Goal: Information Seeking & Learning: Learn about a topic

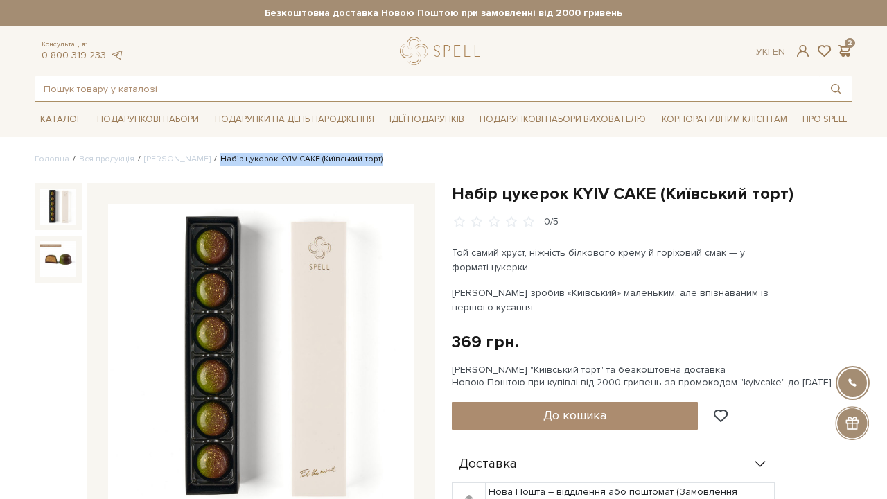
click at [230, 89] on input "text" at bounding box center [427, 88] width 784 height 25
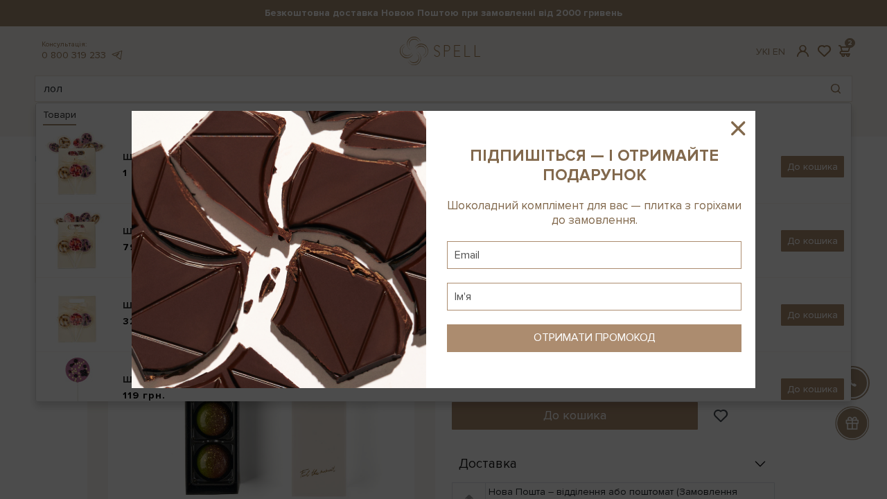
click at [746, 126] on icon at bounding box center [738, 128] width 24 height 24
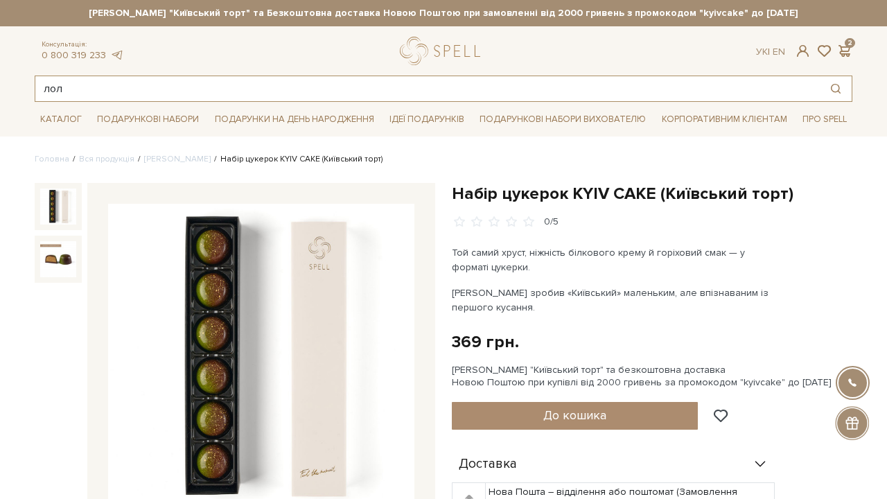
click at [220, 87] on input "лол" at bounding box center [427, 88] width 784 height 25
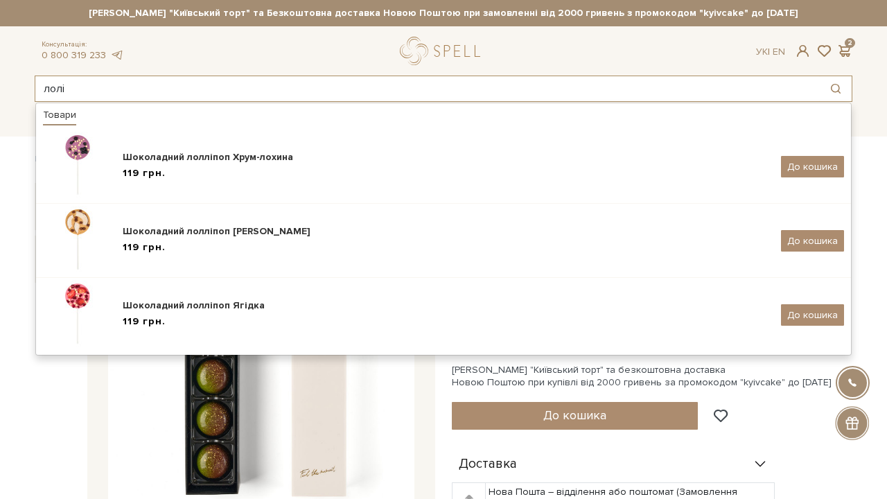
type input "Полі"
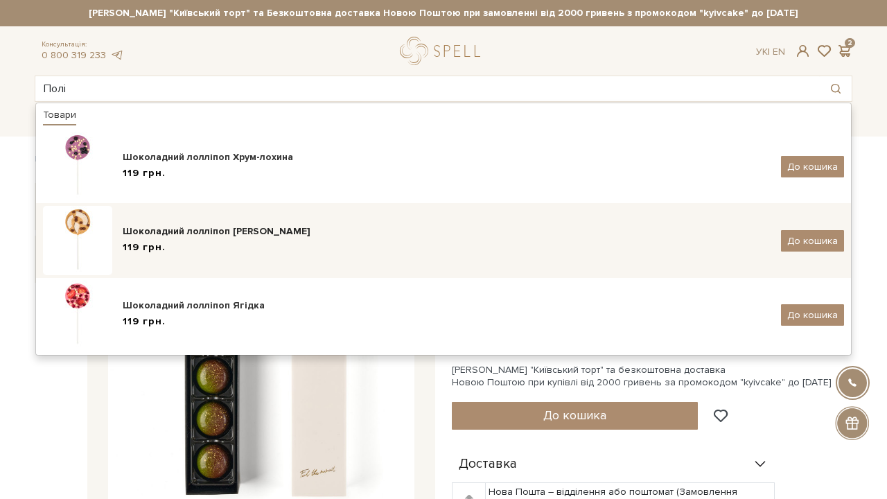
drag, startPoint x: 220, startPoint y: 87, endPoint x: 233, endPoint y: 242, distance: 155.1
click at [233, 242] on div "119 грн." at bounding box center [447, 247] width 648 height 15
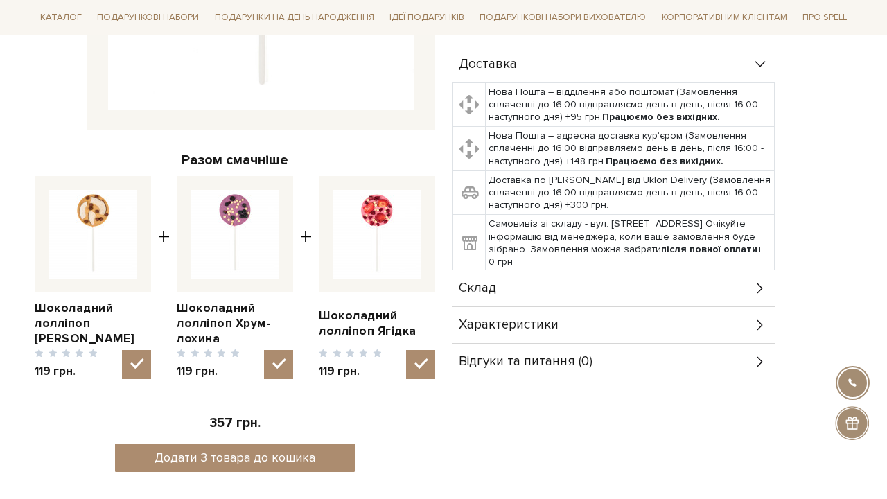
scroll to position [455, 0]
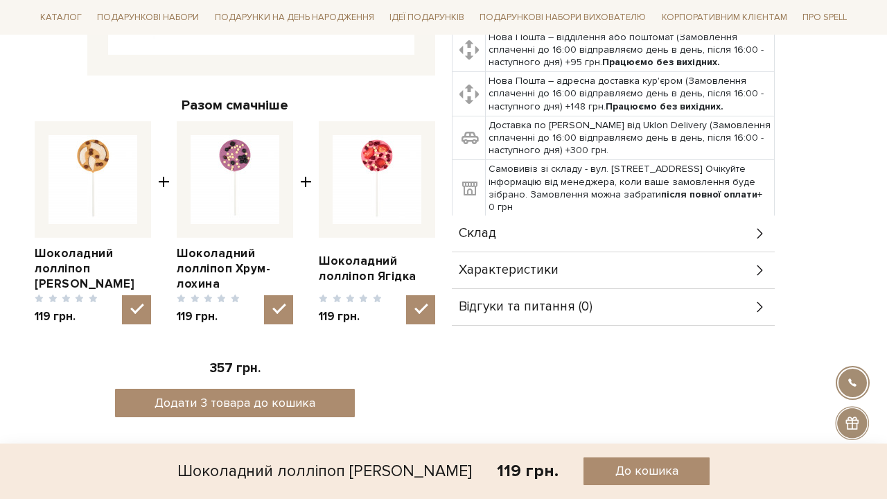
click at [578, 245] on div "Склад" at bounding box center [613, 234] width 323 height 36
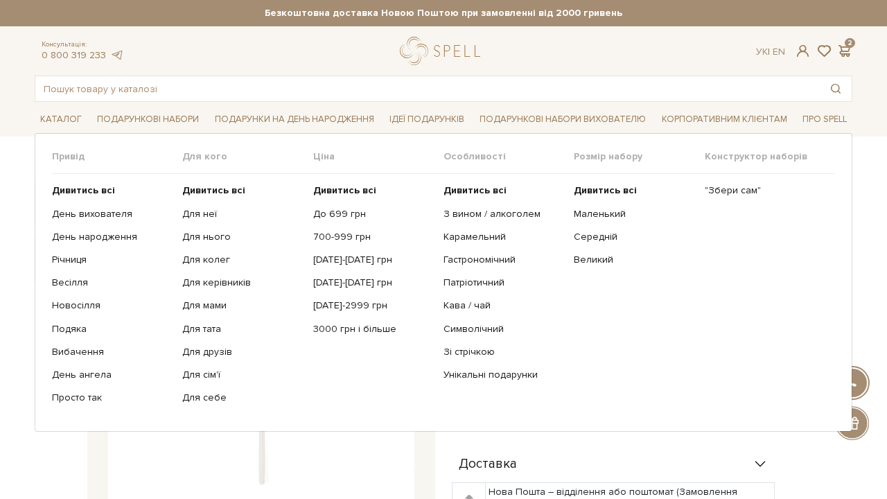
scroll to position [0, 0]
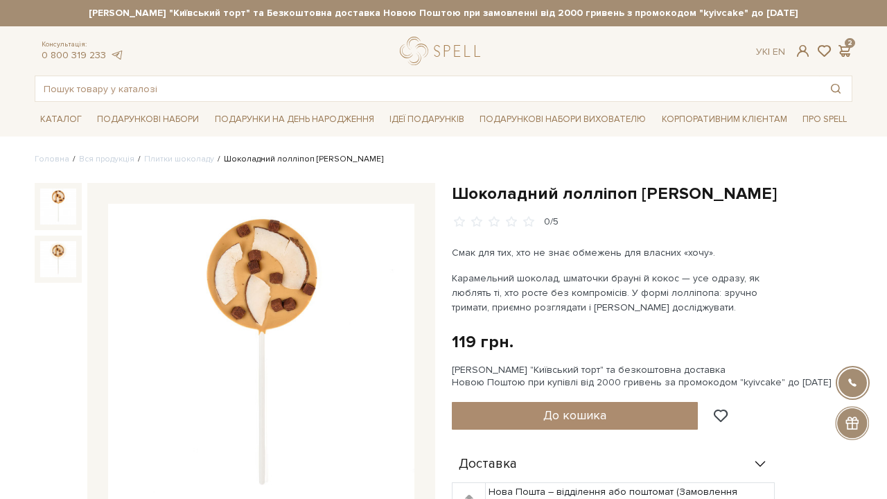
click at [91, 75] on div "Консультація: 0 800 319 233 Ук | En | 2 #карамель #подарунок #печиво 2" at bounding box center [443, 69] width 834 height 65
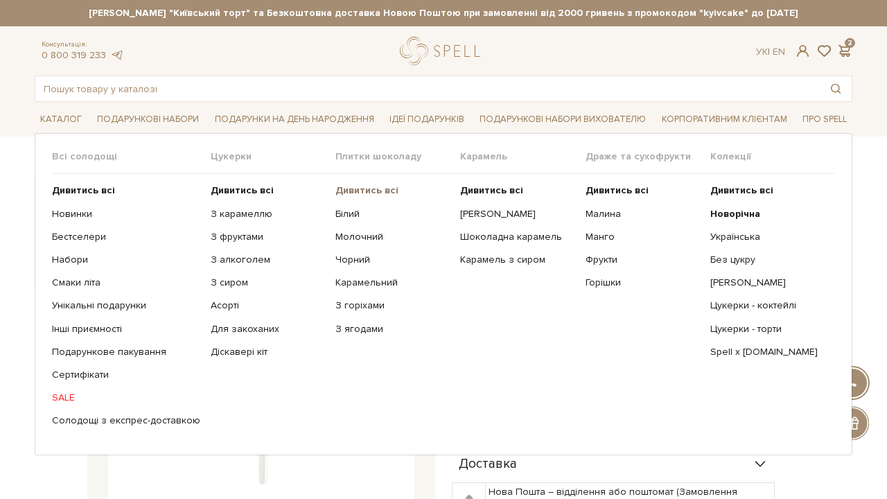
click at [346, 186] on b "Дивитись всі" at bounding box center [366, 190] width 63 height 12
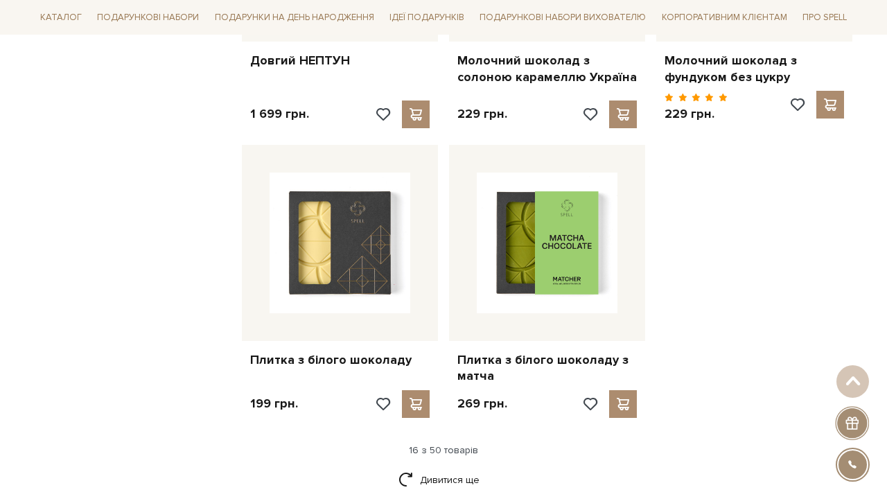
scroll to position [1694, 0]
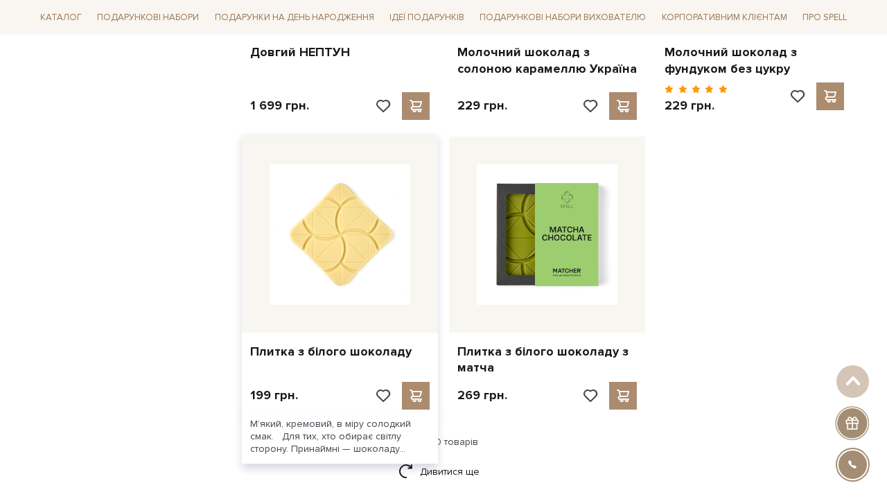
click at [351, 256] on img at bounding box center [340, 234] width 141 height 141
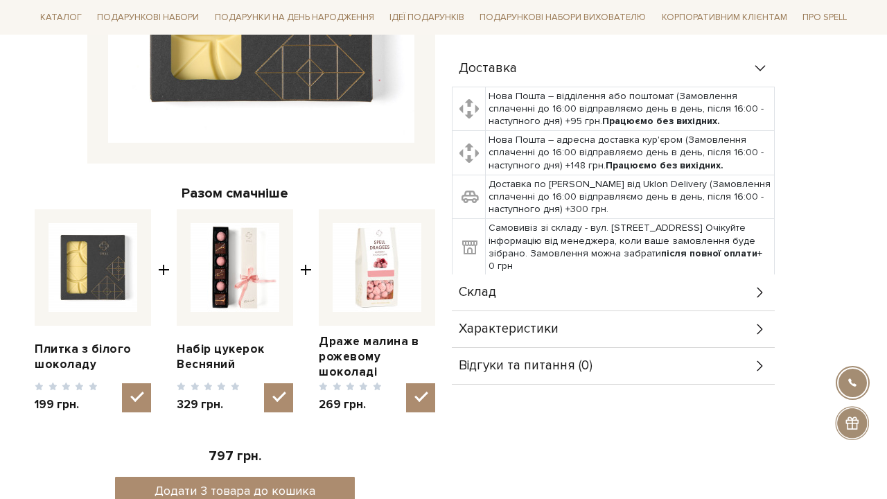
scroll to position [369, 0]
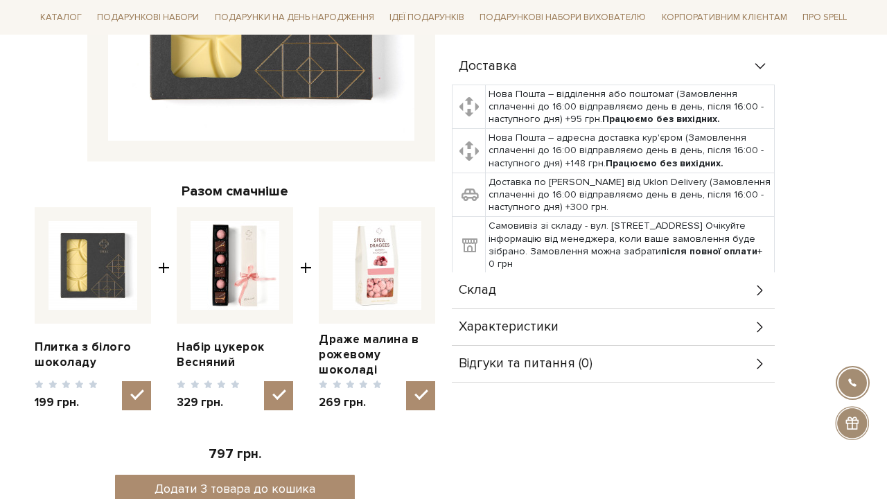
click at [590, 297] on div "Склад" at bounding box center [613, 290] width 323 height 36
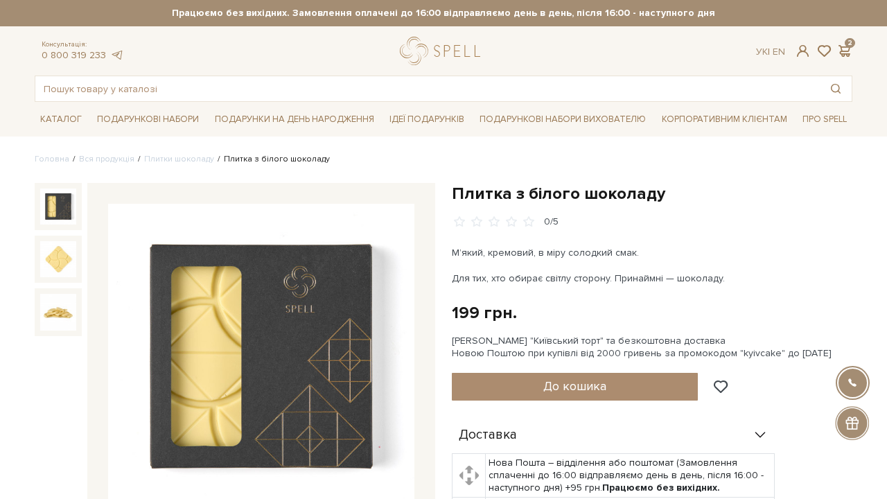
scroll to position [0, 0]
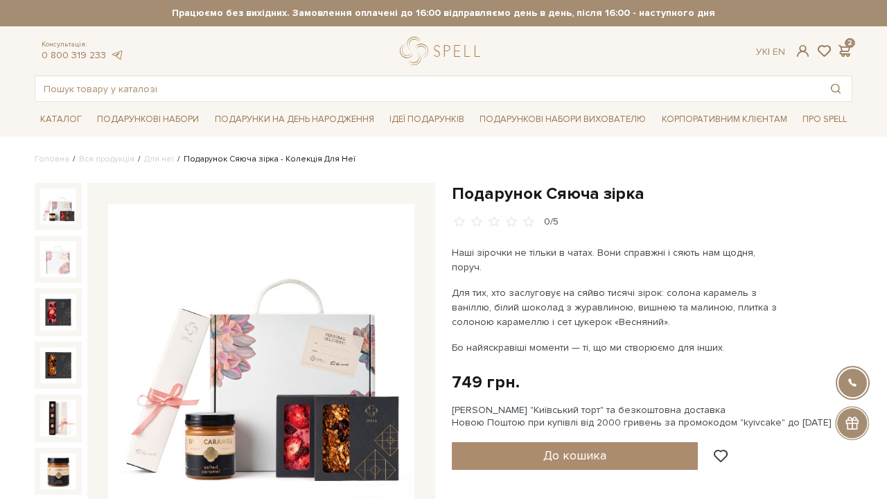
click at [285, 72] on div "Консультація: 0 800 319 233 Ук | En | 2 #Колекція до Дня Народження #карамель #…" at bounding box center [443, 69] width 834 height 65
click at [281, 85] on input "text" at bounding box center [427, 88] width 784 height 25
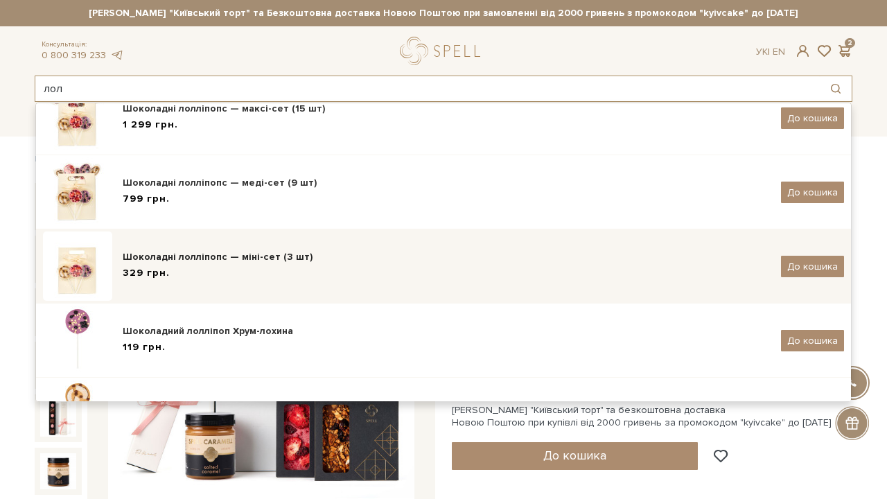
scroll to position [49, 0]
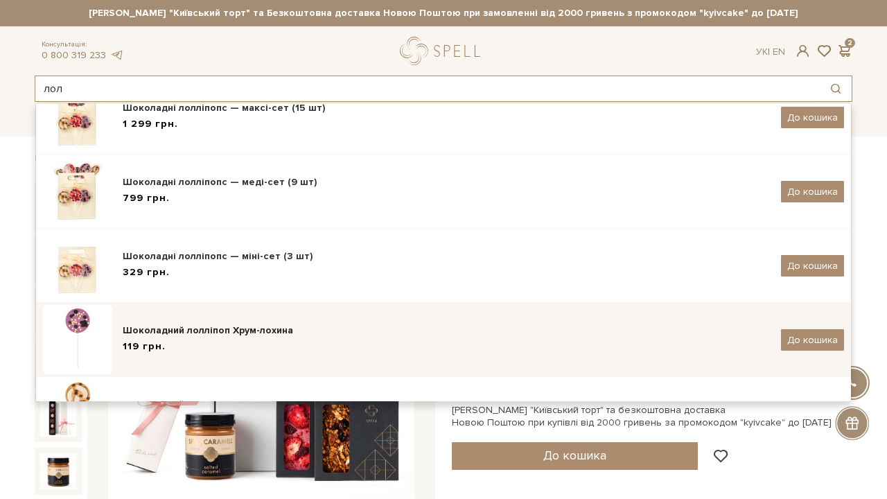
type input "лол"
click at [254, 320] on div "Шоколадний лолліпоп Хрум-лохина 119 грн. До кошика" at bounding box center [443, 339] width 801 height 69
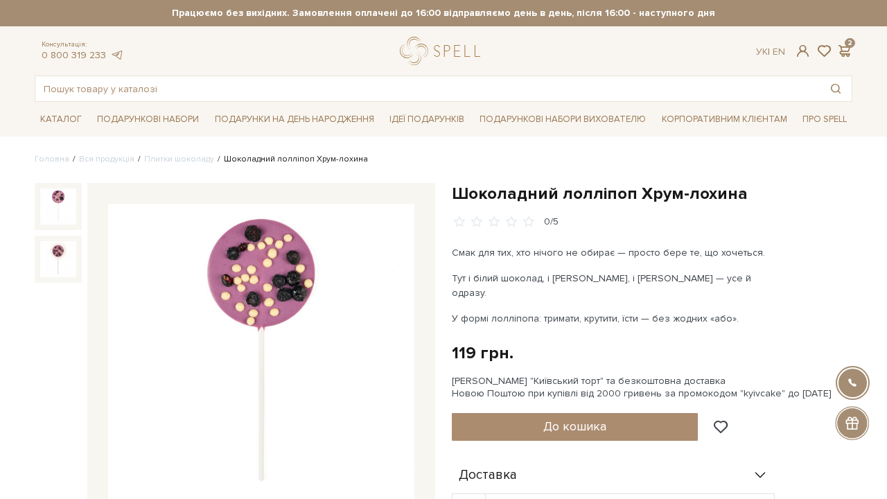
click at [82, 266] on div at bounding box center [235, 357] width 401 height 348
click at [72, 256] on img at bounding box center [58, 259] width 36 height 36
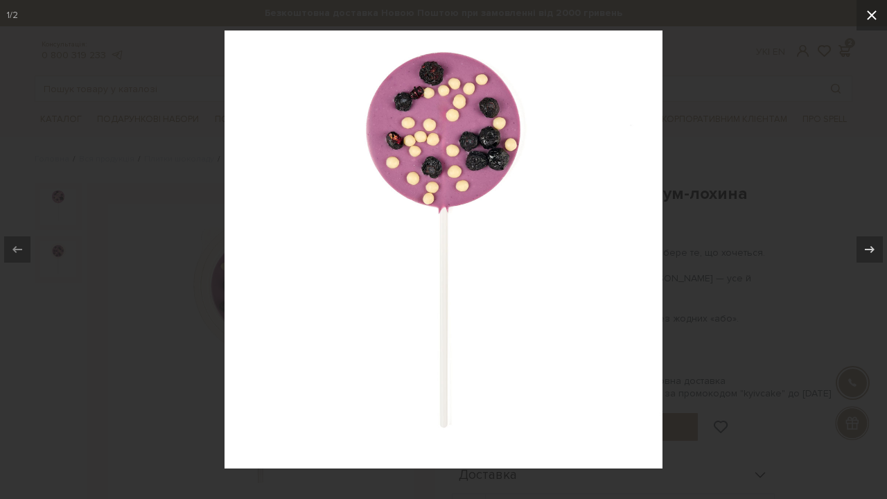
click at [873, 19] on icon at bounding box center [871, 15] width 17 height 17
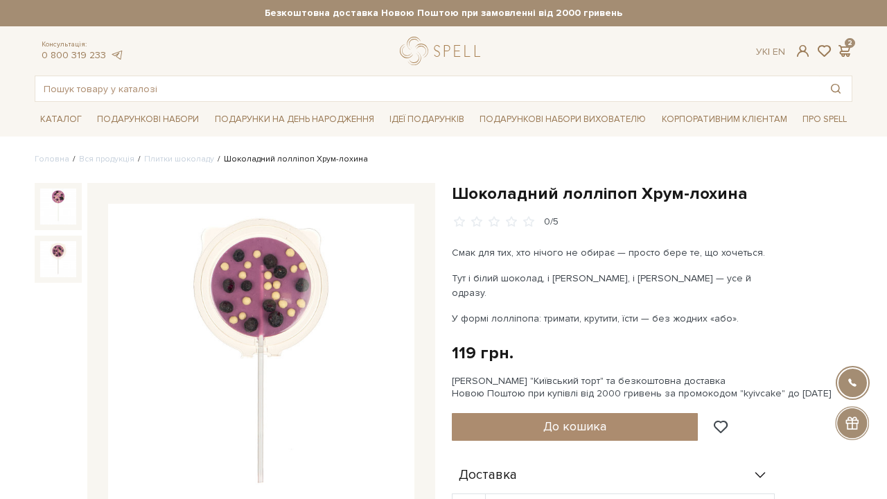
click at [283, 263] on img at bounding box center [261, 357] width 306 height 306
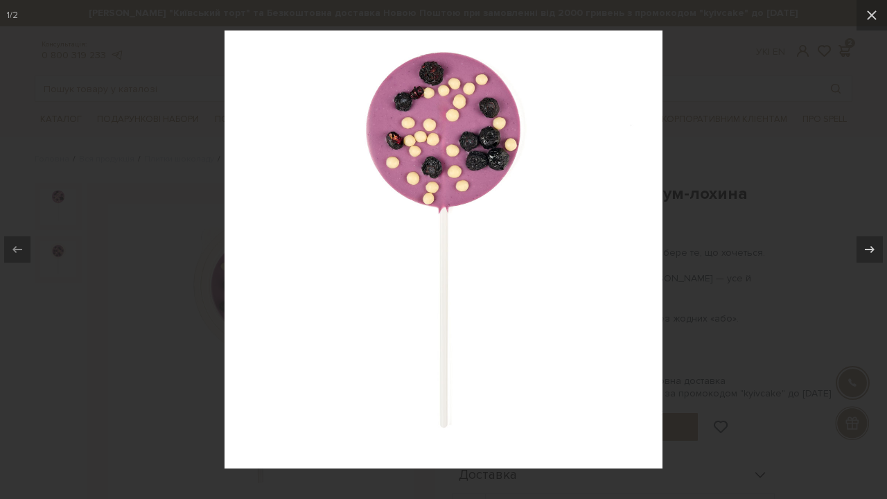
click at [737, 167] on div at bounding box center [443, 249] width 887 height 499
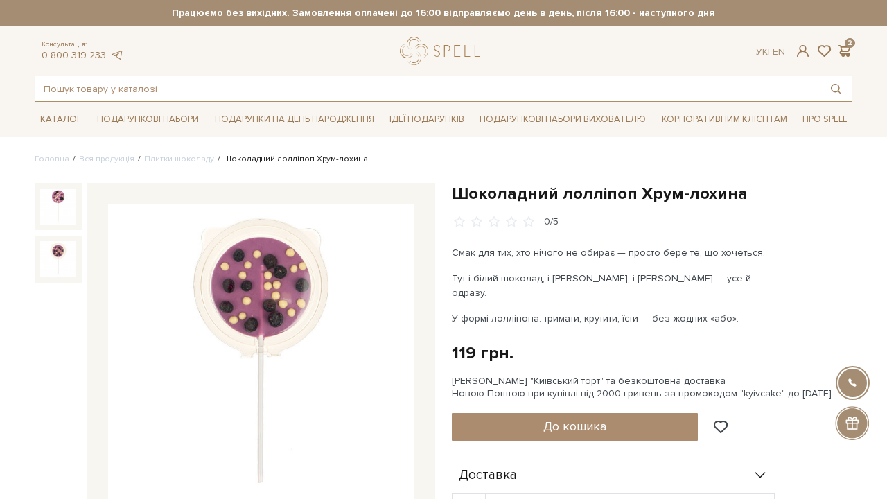
click at [163, 88] on input "text" at bounding box center [427, 88] width 784 height 25
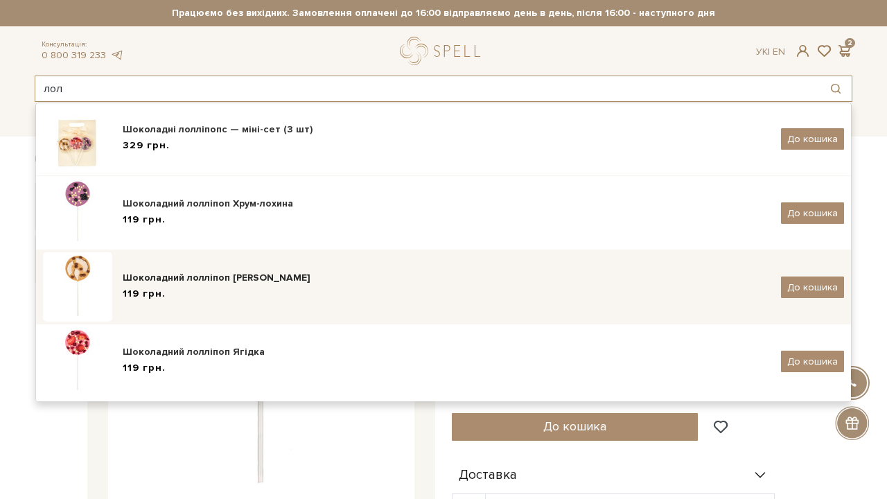
scroll to position [176, 0]
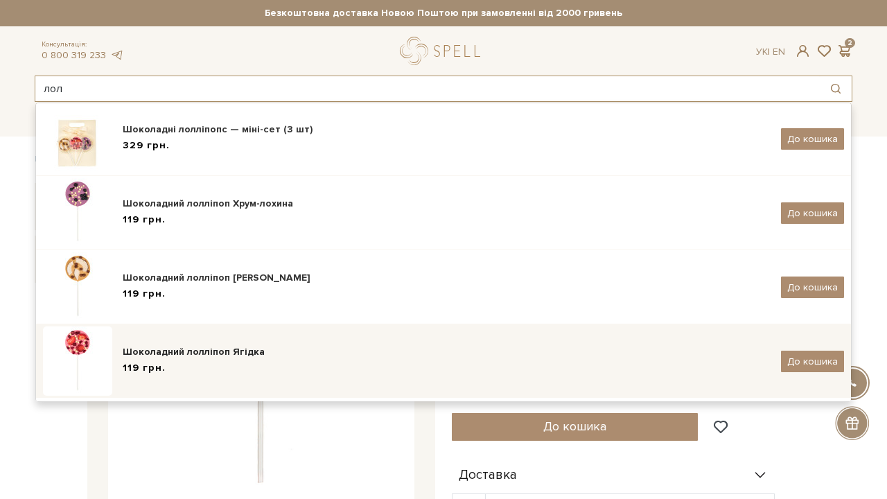
type input "лол"
click at [86, 347] on img at bounding box center [77, 360] width 69 height 69
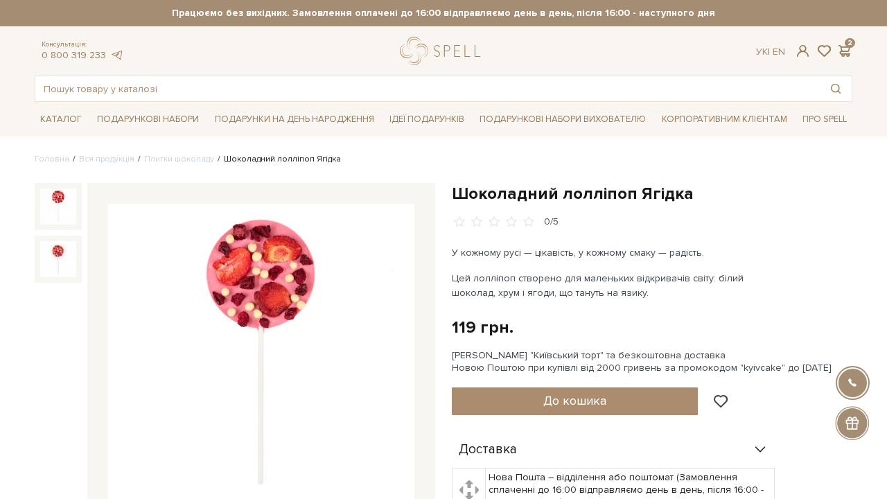
click at [328, 290] on img at bounding box center [261, 357] width 306 height 306
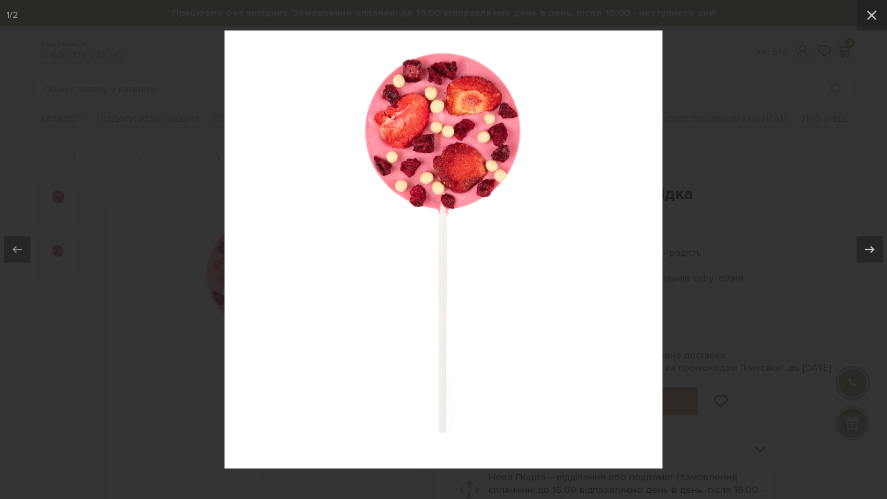
click at [380, 277] on img at bounding box center [444, 249] width 438 height 438
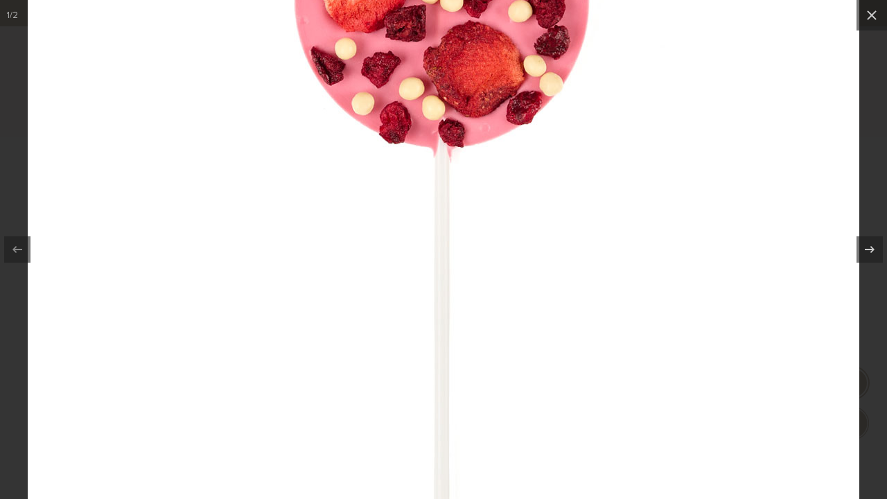
click at [380, 277] on img at bounding box center [444, 225] width 832 height 832
